Goal: Task Accomplishment & Management: Complete application form

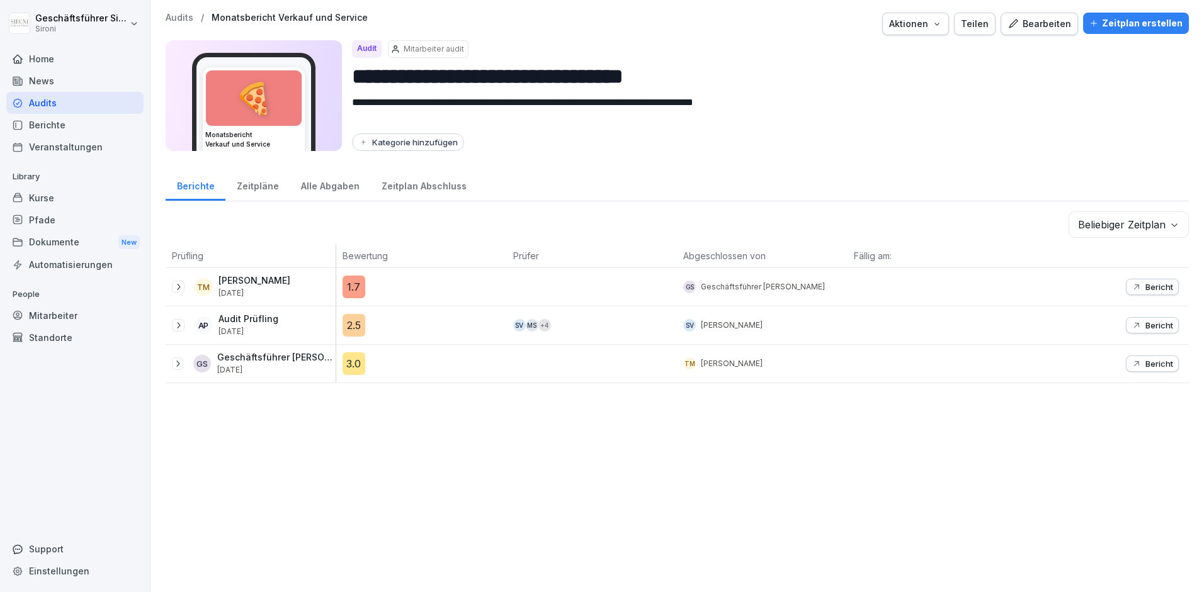
click at [901, 26] on div "Zeitplan erstellen" at bounding box center [1135, 23] width 93 height 14
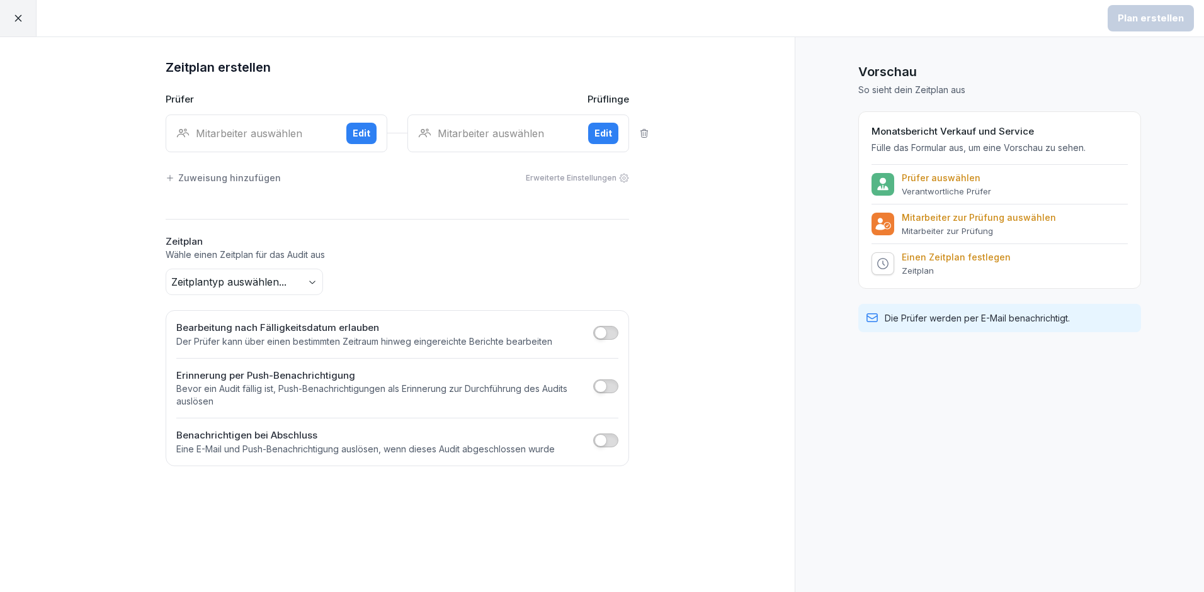
click at [237, 133] on div "Mitarbeiter auswählen" at bounding box center [256, 133] width 160 height 15
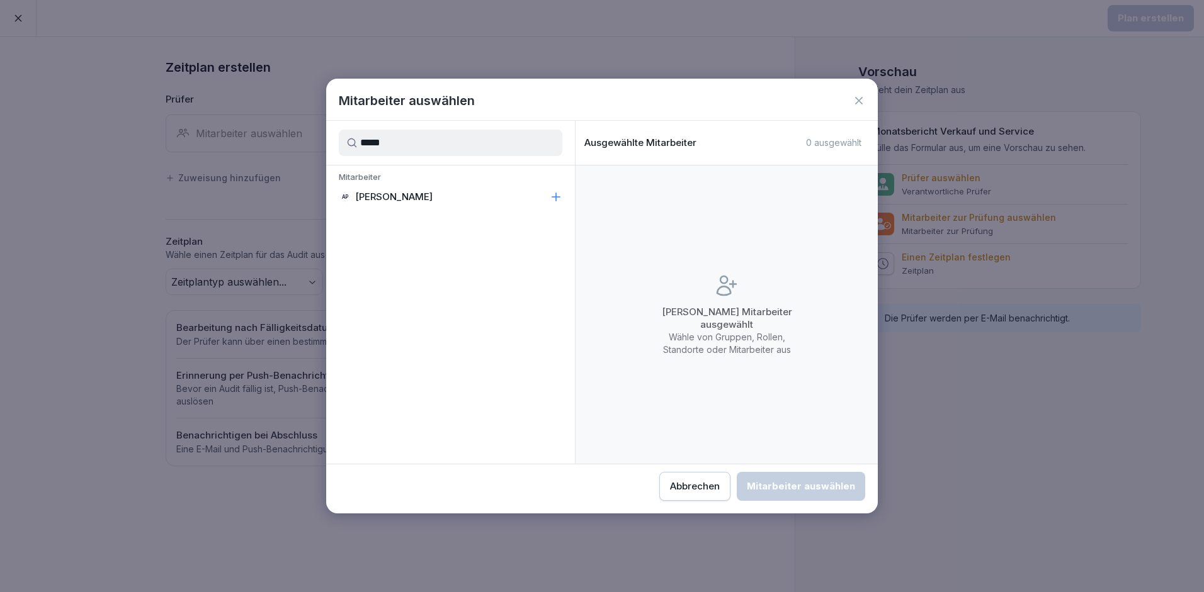
type input "*****"
click at [413, 196] on p "[PERSON_NAME]" at bounding box center [393, 197] width 77 height 13
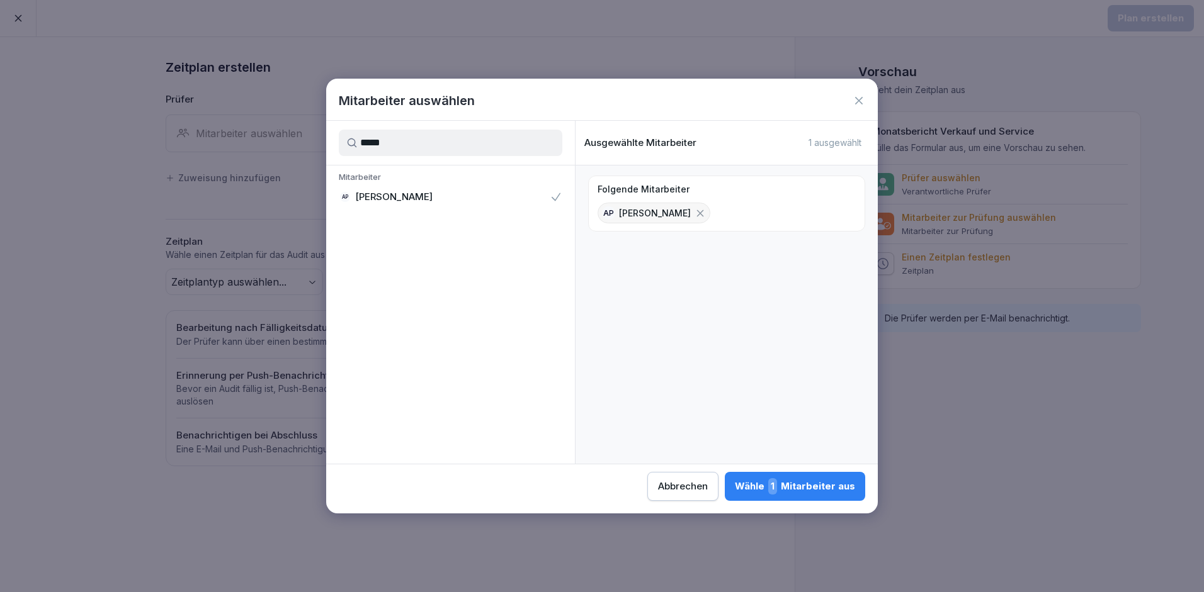
click at [823, 478] on button "Wähle 1 Mitarbeiter aus" at bounding box center [795, 486] width 140 height 29
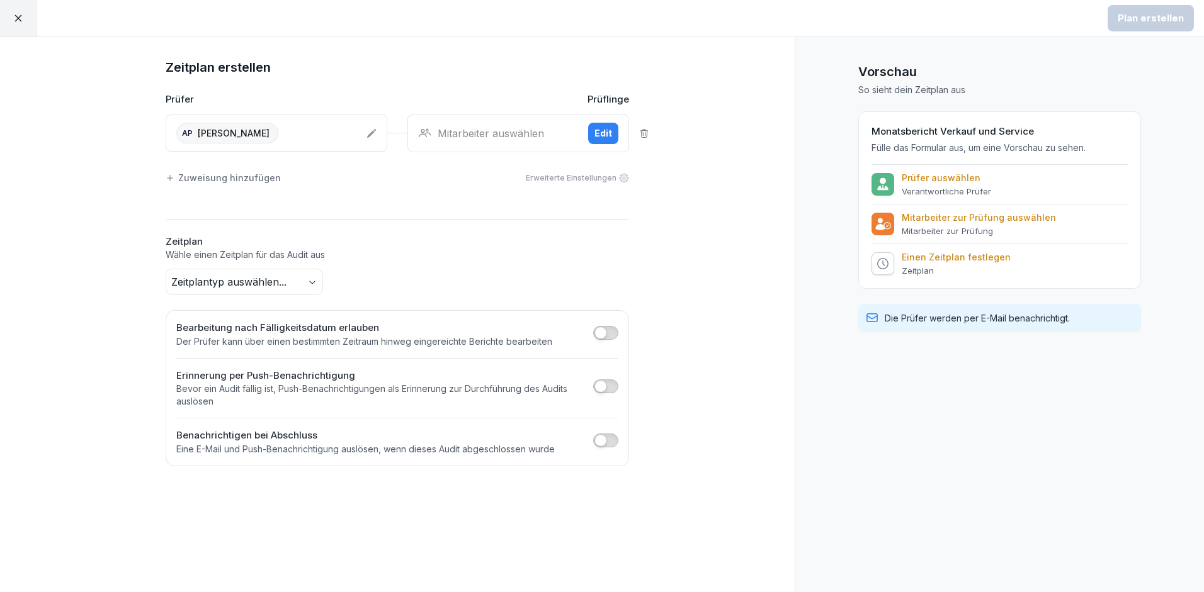
click at [499, 116] on div "Mitarbeiter auswählen Edit" at bounding box center [518, 134] width 222 height 38
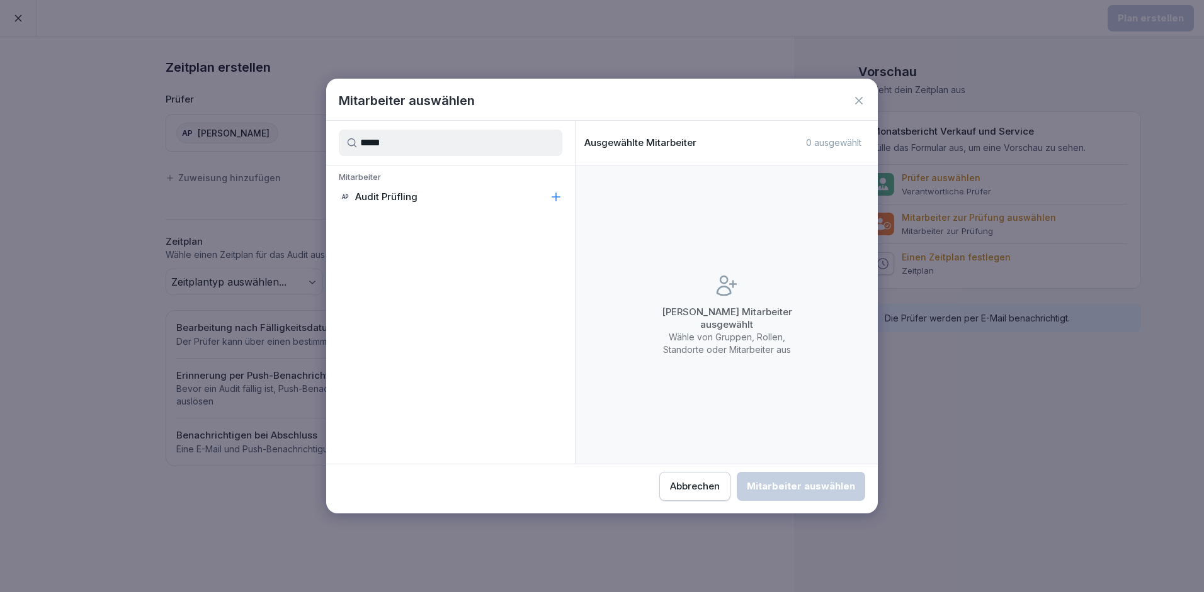
type input "*****"
click at [392, 191] on p "Audit Prüfling" at bounding box center [386, 197] width 62 height 13
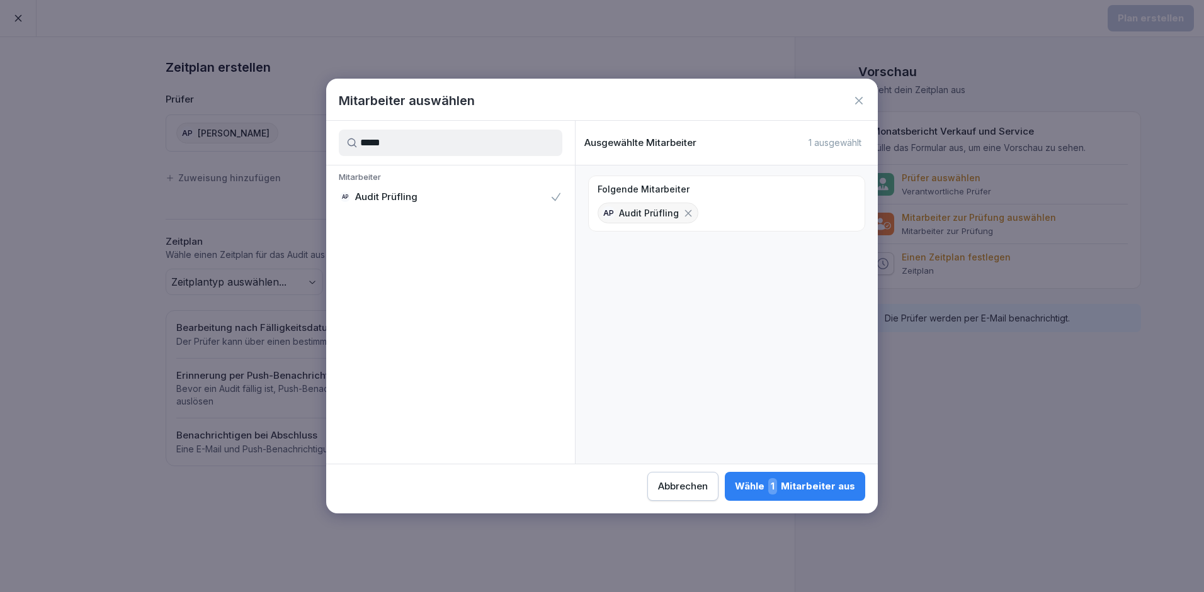
click at [835, 474] on button "Wähle 1 Mitarbeiter aus" at bounding box center [795, 486] width 140 height 29
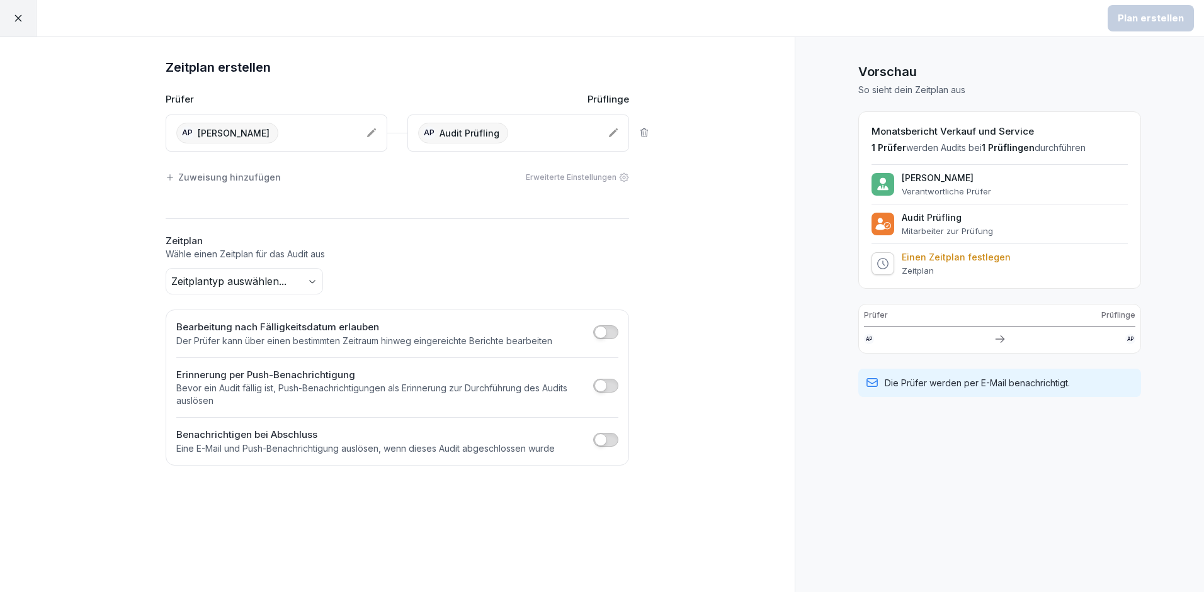
click at [307, 277] on body "Plan erstellen Zeitplan erstellen Prüfer Prüflinge AP [PERSON_NAME] AP Audit Pr…" at bounding box center [602, 296] width 1204 height 592
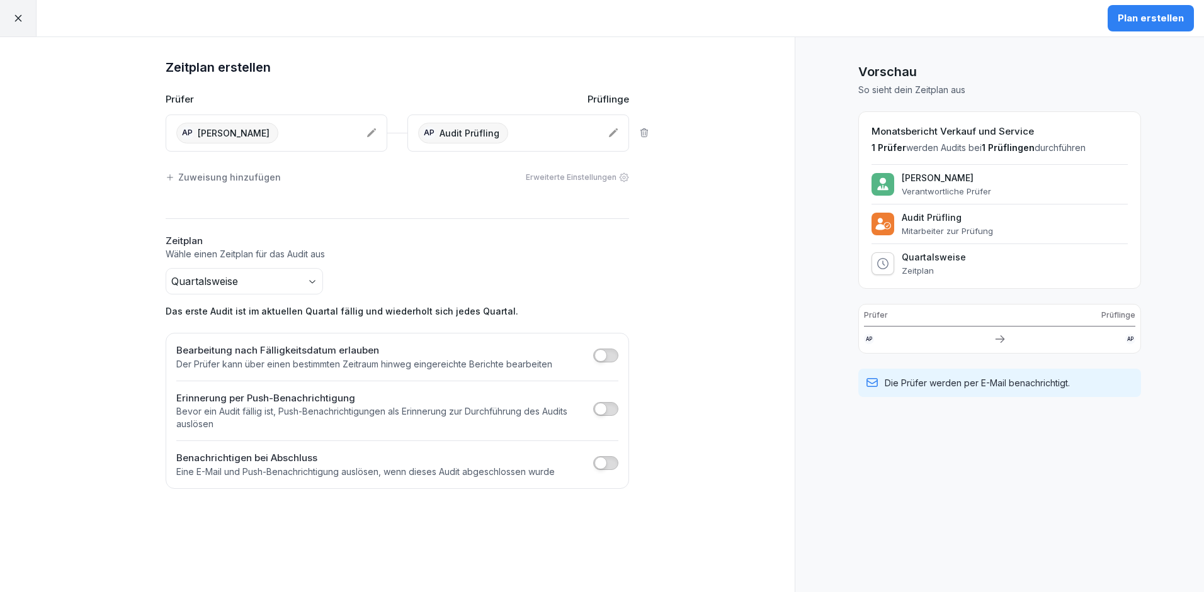
click at [601, 349] on span "button" at bounding box center [600, 355] width 13 height 13
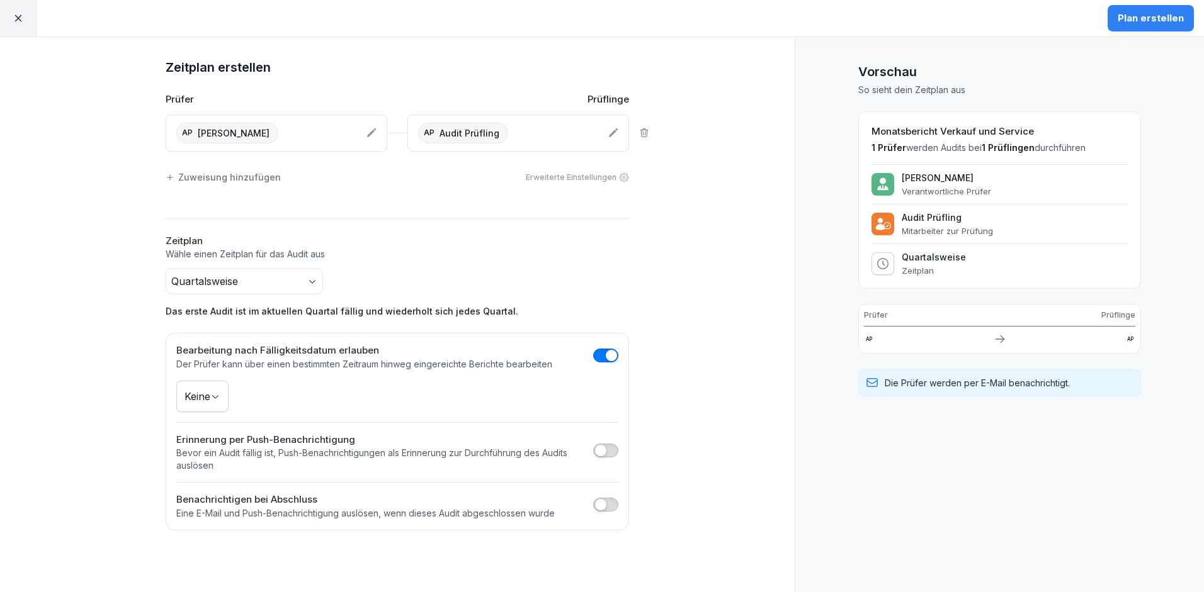
click at [218, 390] on body "Plan erstellen Zeitplan erstellen Prüfer Prüflinge AP [PERSON_NAME] AP Audit Pr…" at bounding box center [602, 296] width 1204 height 592
click at [615, 355] on span "button" at bounding box center [611, 355] width 13 height 13
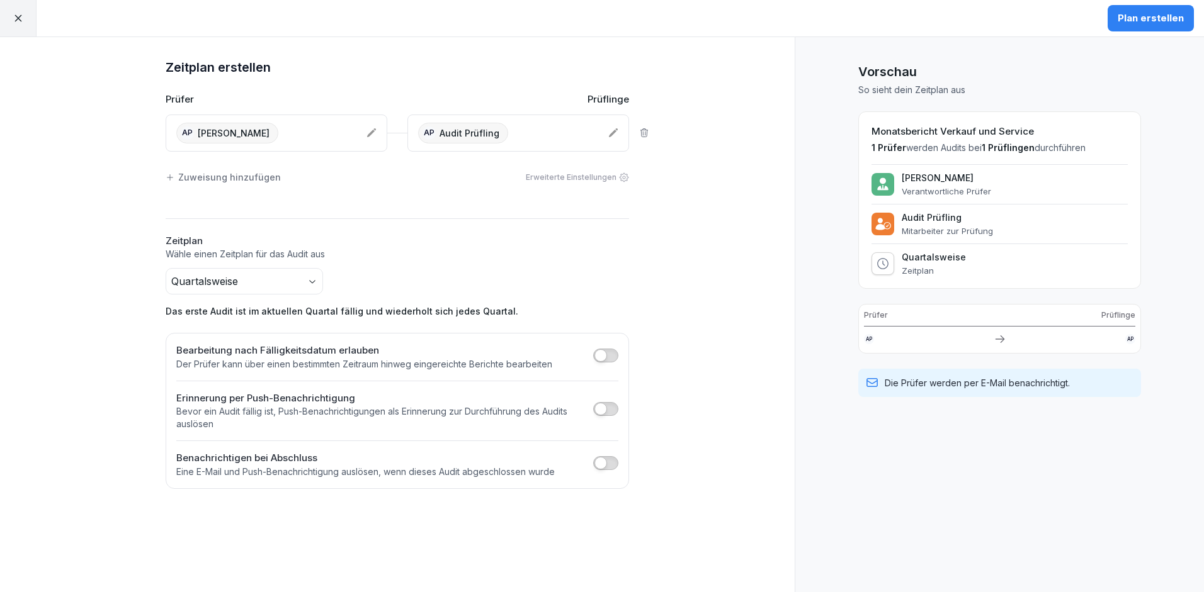
click at [603, 460] on span "button" at bounding box center [600, 463] width 13 height 13
click at [265, 478] on div "Mitarbeiter auswählen" at bounding box center [245, 502] width 116 height 14
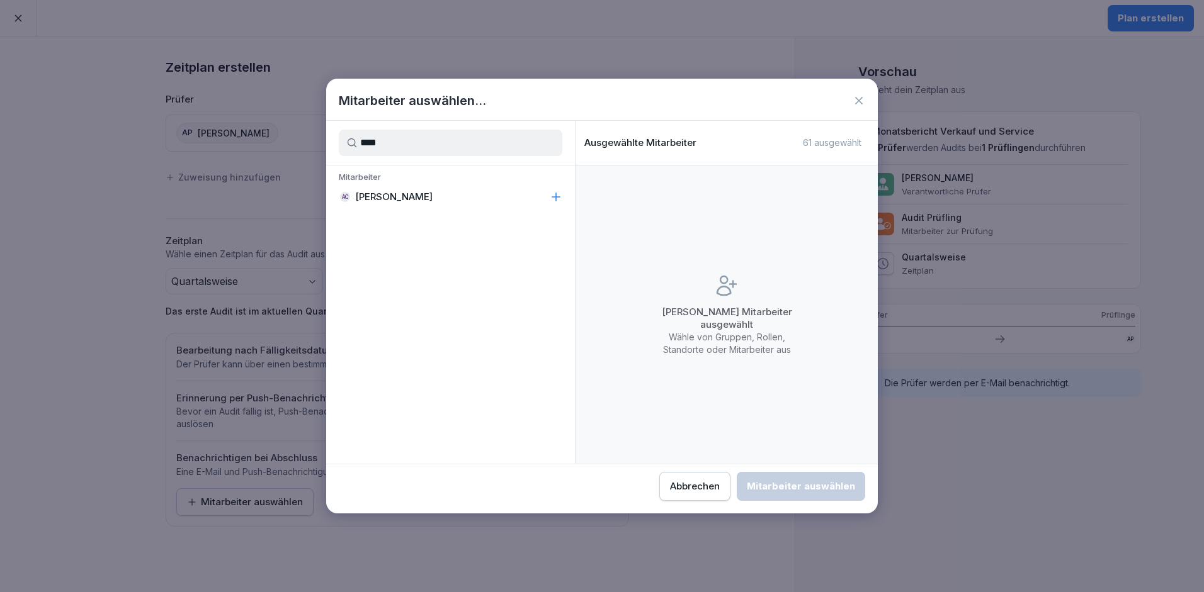
type input "****"
click at [393, 196] on p "[PERSON_NAME]" at bounding box center [393, 197] width 77 height 13
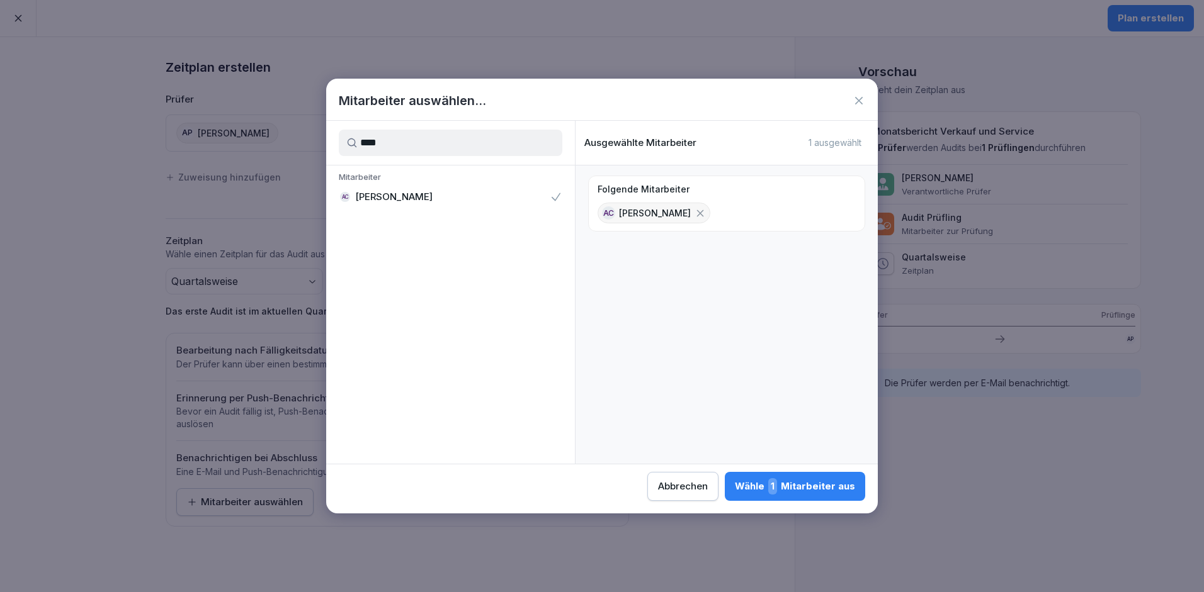
click at [841, 478] on div "Wähle 1 Mitarbeiter aus" at bounding box center [795, 486] width 120 height 16
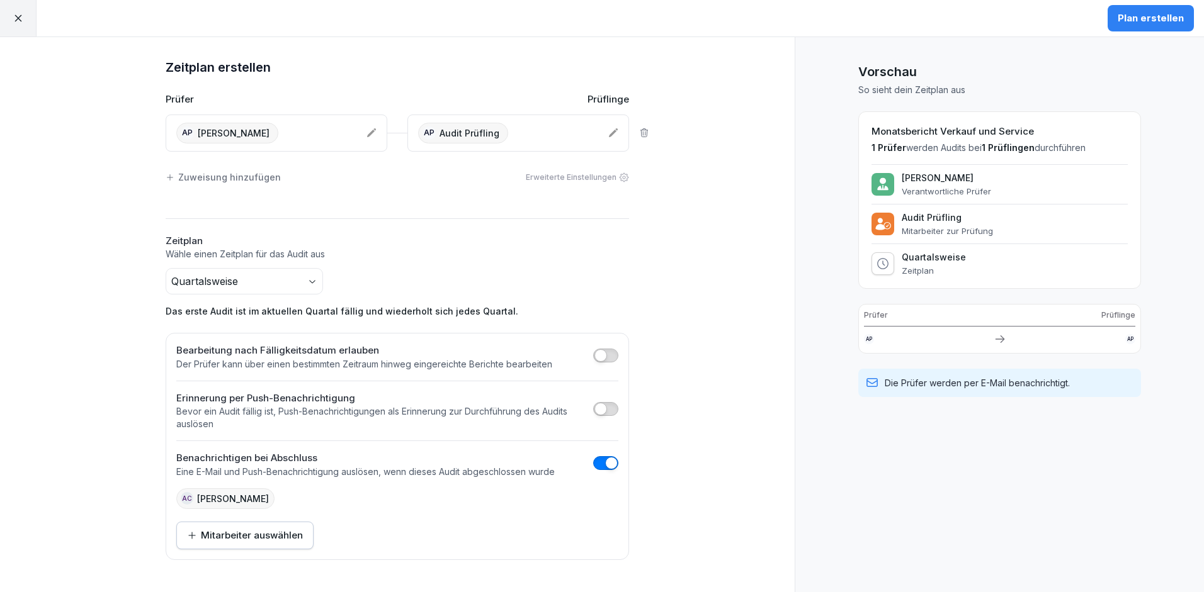
click at [13, 18] on icon at bounding box center [18, 18] width 11 height 11
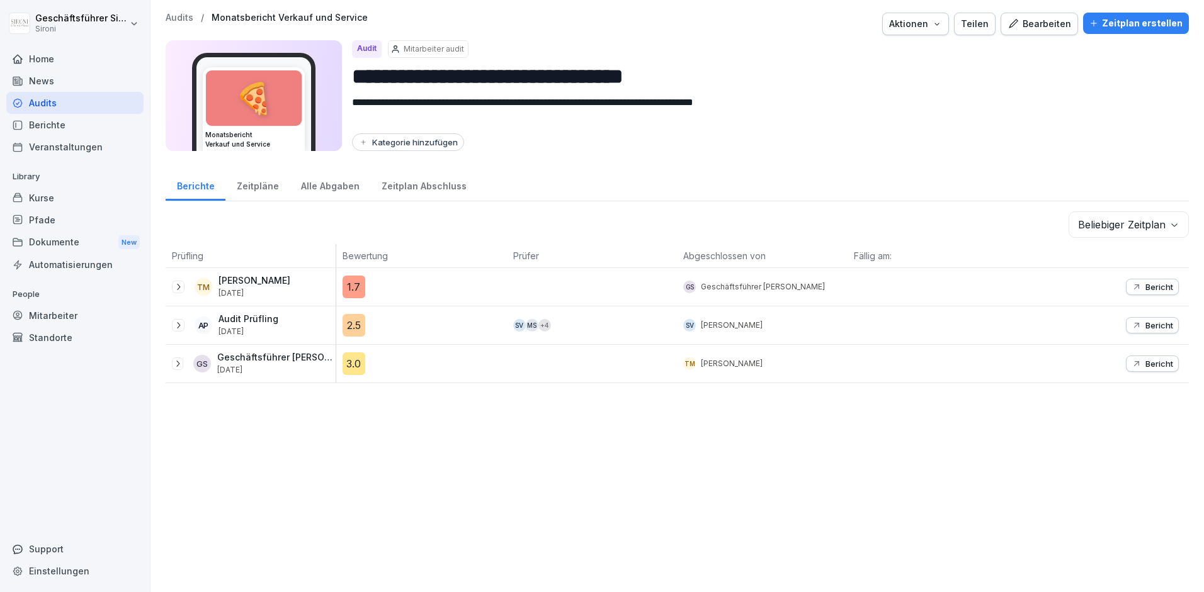
click at [41, 55] on div "Home" at bounding box center [74, 59] width 137 height 22
